Goal: Information Seeking & Learning: Learn about a topic

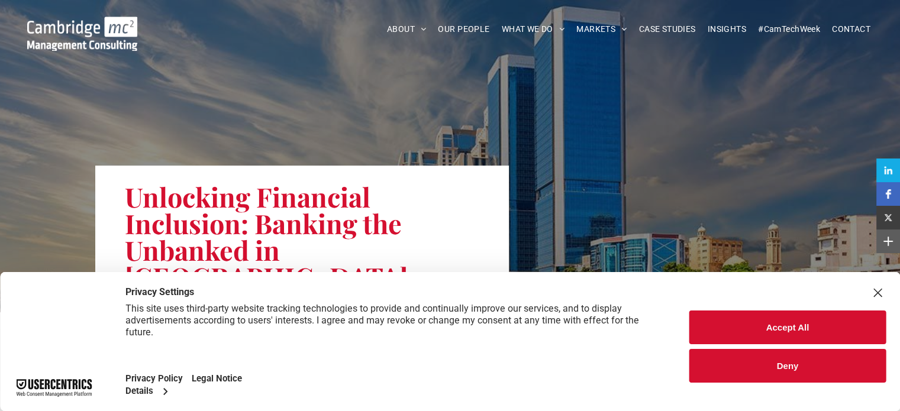
click at [784, 363] on button "Deny" at bounding box center [787, 366] width 196 height 34
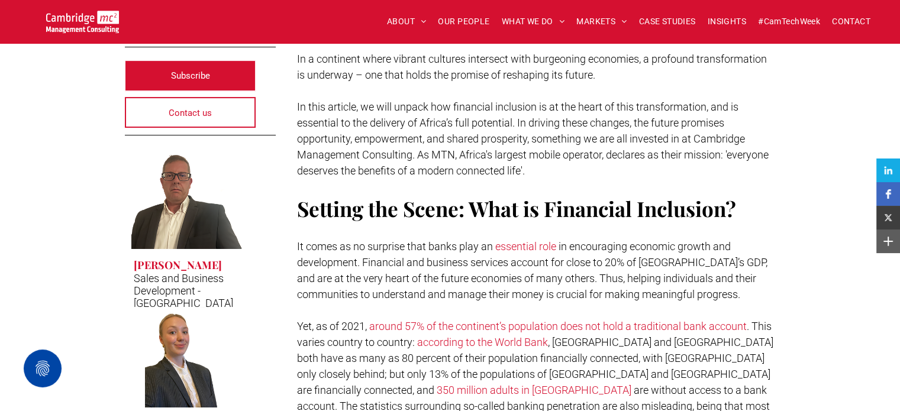
scroll to position [355, 0]
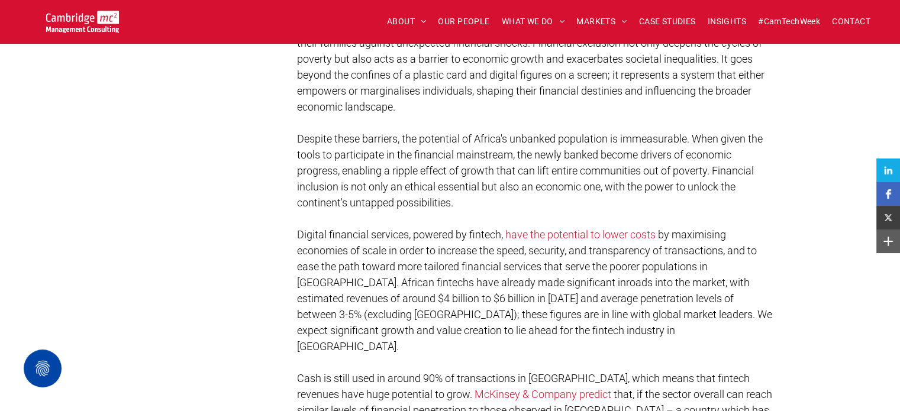
scroll to position [899, 0]
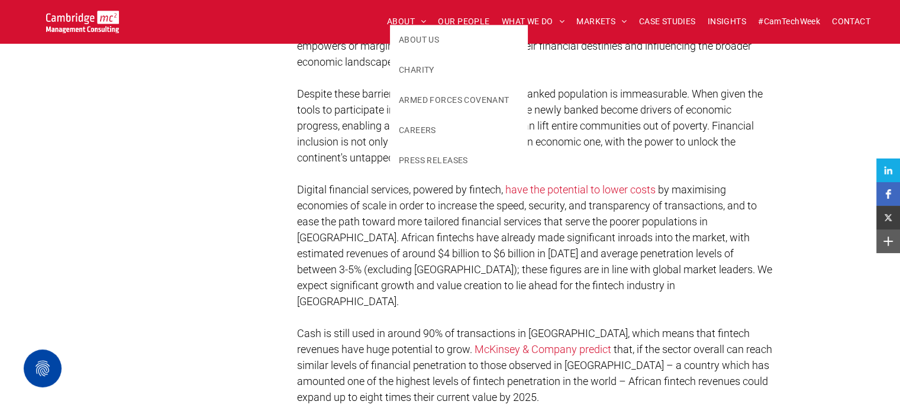
scroll to position [923, 0]
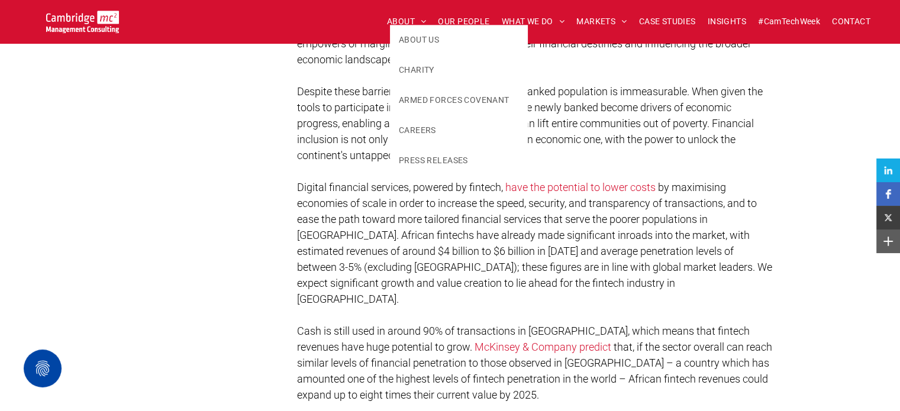
drag, startPoint x: 166, startPoint y: 169, endPoint x: 150, endPoint y: 165, distance: 16.4
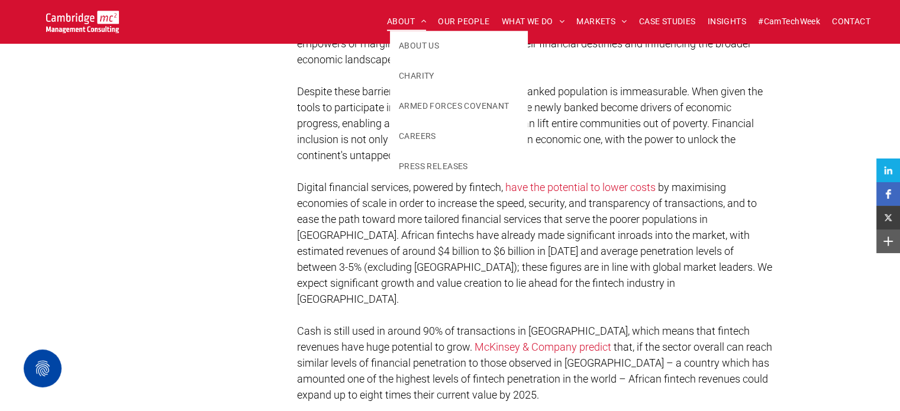
click at [407, 15] on span "ABOUT" at bounding box center [407, 21] width 40 height 18
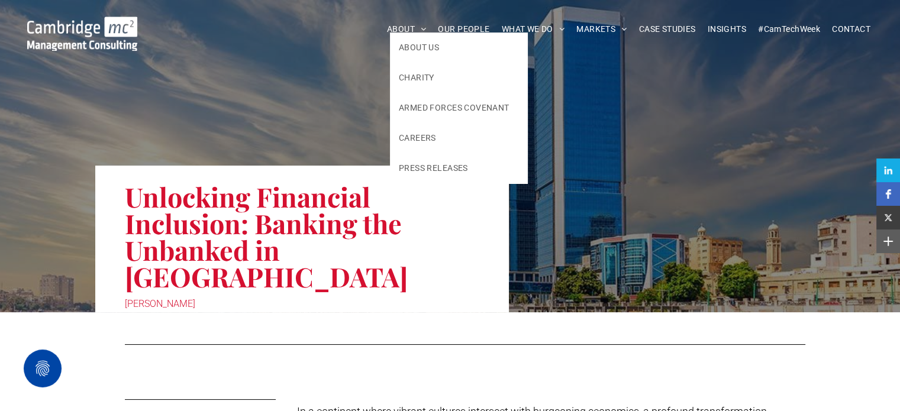
click at [418, 338] on div at bounding box center [465, 345] width 680 height 14
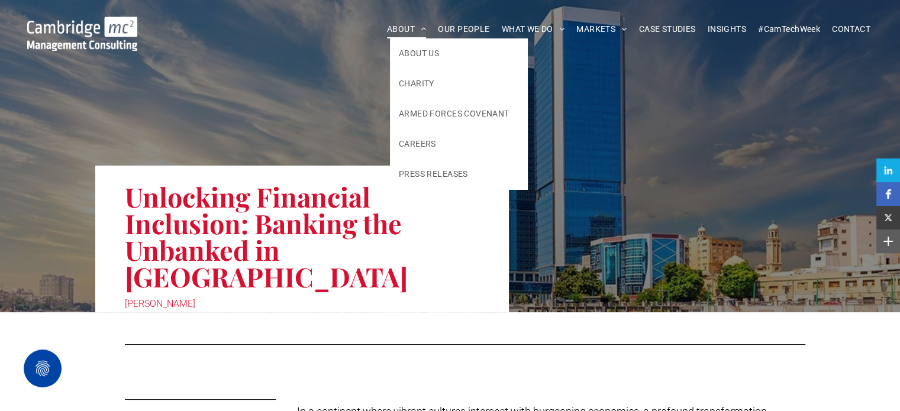
click at [416, 31] on span at bounding box center [420, 29] width 11 height 8
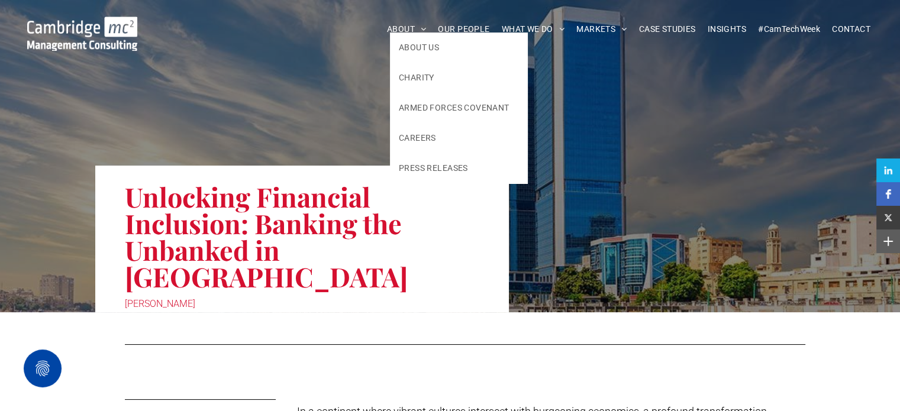
click at [437, 222] on h1 "Unlocking Financial Inclusion: Banking the Unbanked in Africa" at bounding box center [302, 236] width 355 height 109
click at [443, 263] on h1 "Unlocking Financial Inclusion: Banking the Unbanked in Africa" at bounding box center [302, 236] width 355 height 109
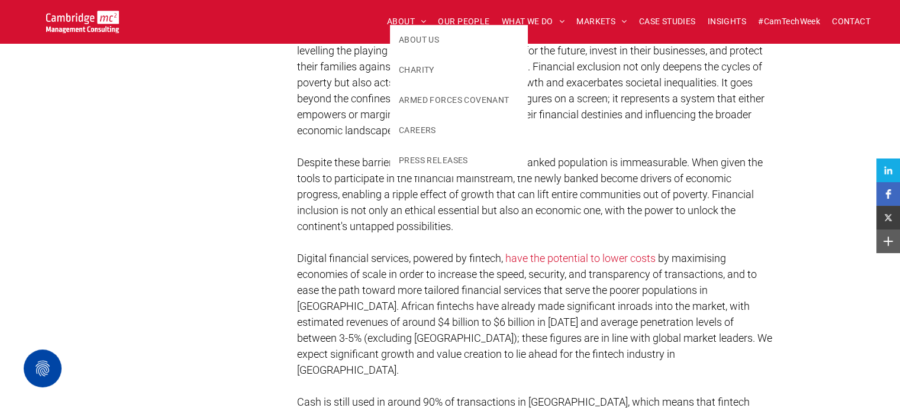
scroll to position [828, 0]
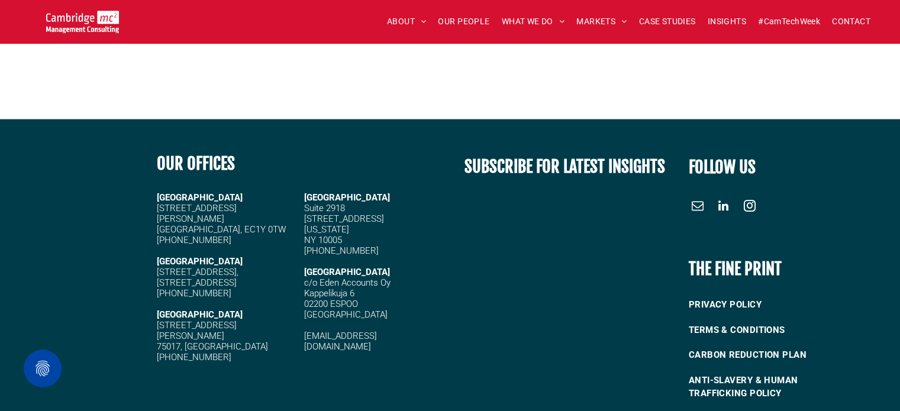
scroll to position [3217, 0]
